Goal: Check status: Check status

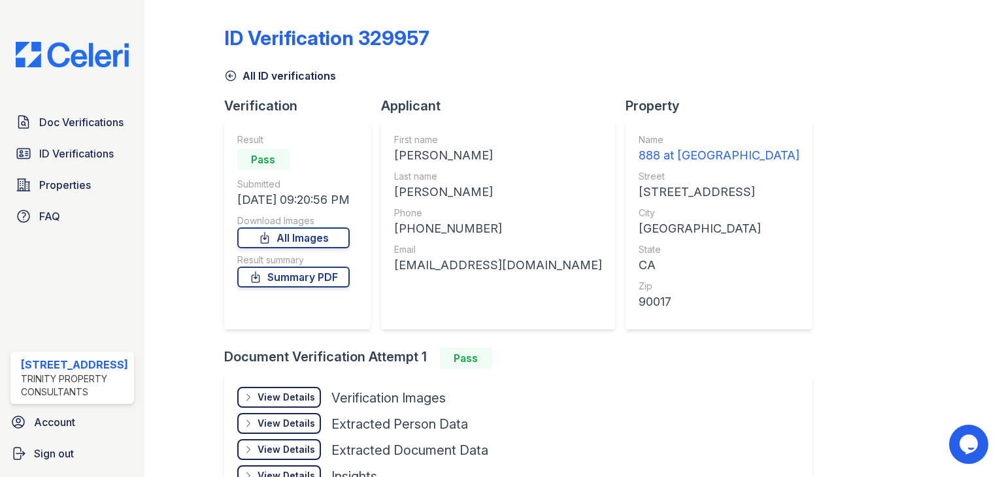
scroll to position [88, 0]
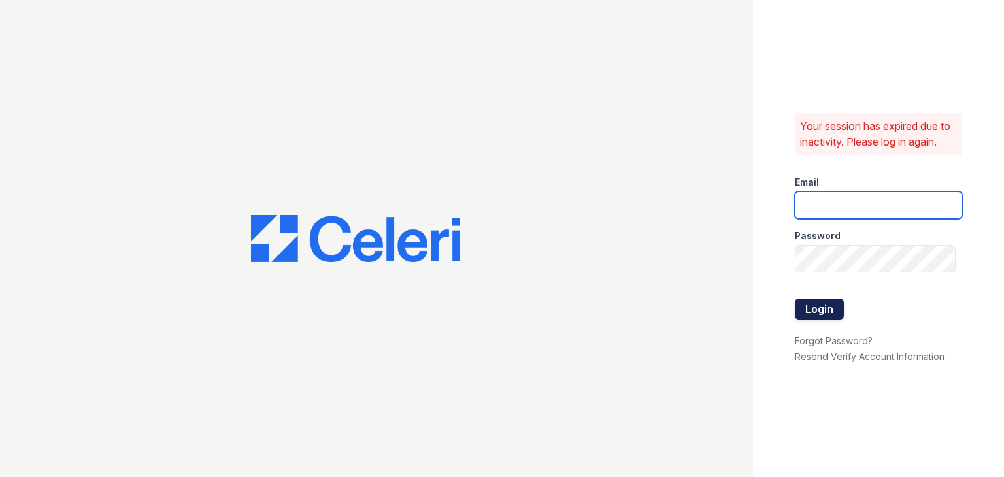
type input "888atgrandhopepark@trinity-pm.com"
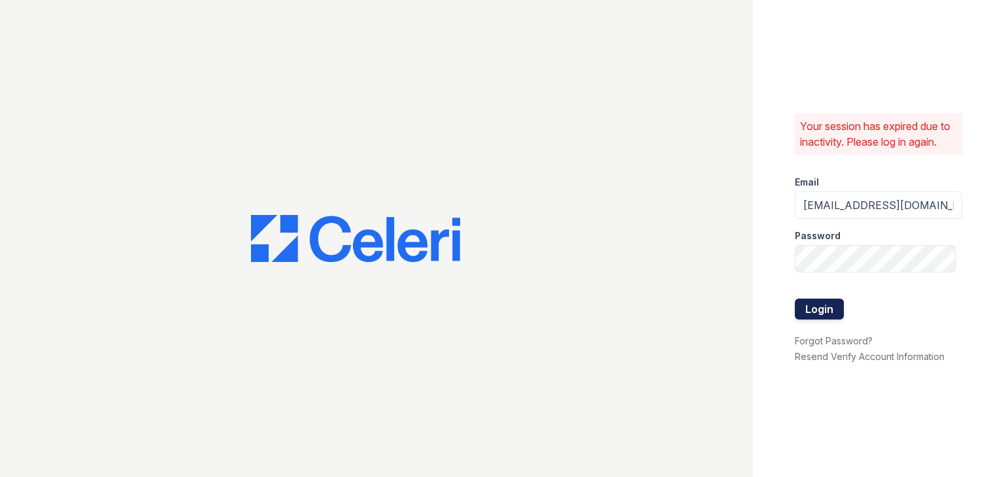
click at [821, 299] on button "Login" at bounding box center [819, 309] width 49 height 21
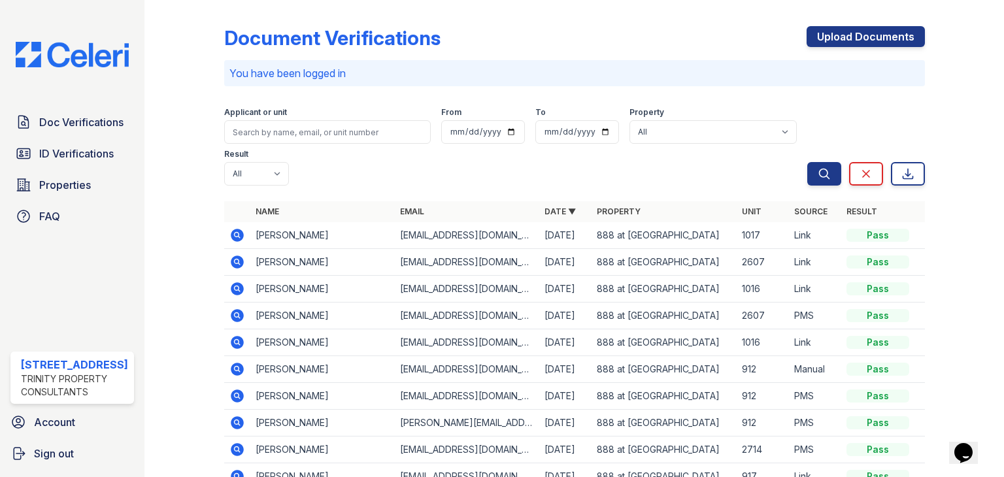
drag, startPoint x: 235, startPoint y: 288, endPoint x: 673, endPoint y: 350, distance: 441.8
click at [235, 288] on icon at bounding box center [236, 287] width 3 height 3
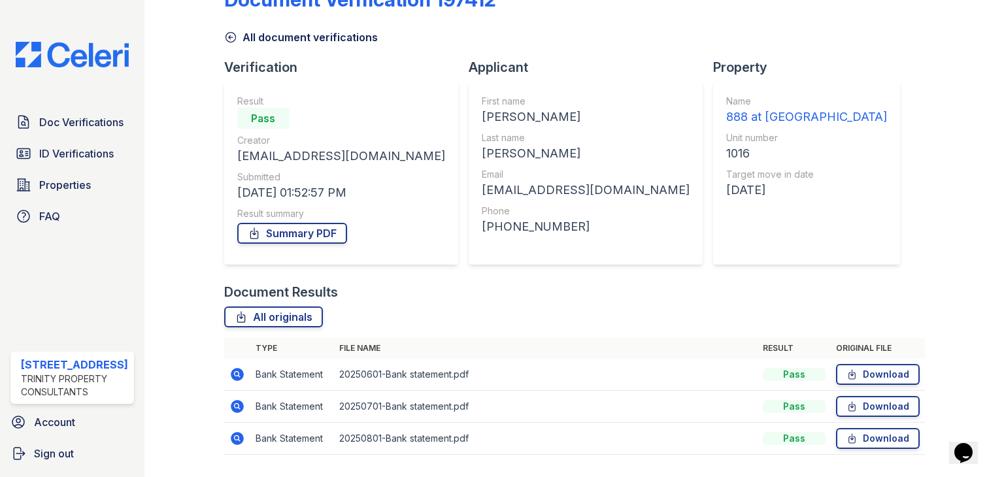
scroll to position [73, 0]
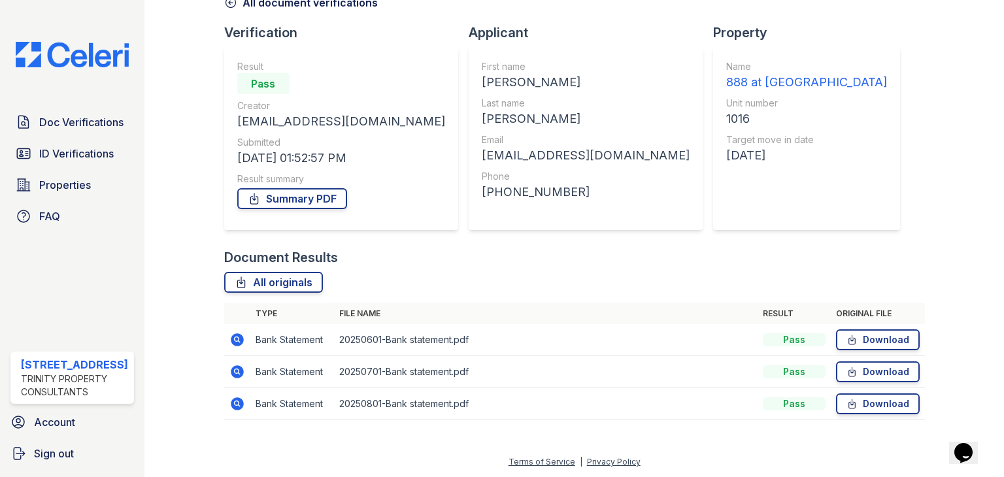
click at [231, 340] on icon at bounding box center [237, 340] width 13 height 13
